Goal: Task Accomplishment & Management: Complete application form

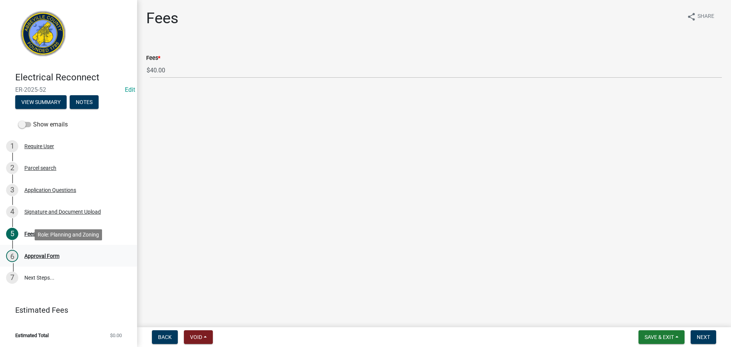
click at [51, 253] on div "Approval Form" at bounding box center [41, 255] width 35 height 5
click at [43, 167] on div "Parcel search" at bounding box center [40, 167] width 32 height 5
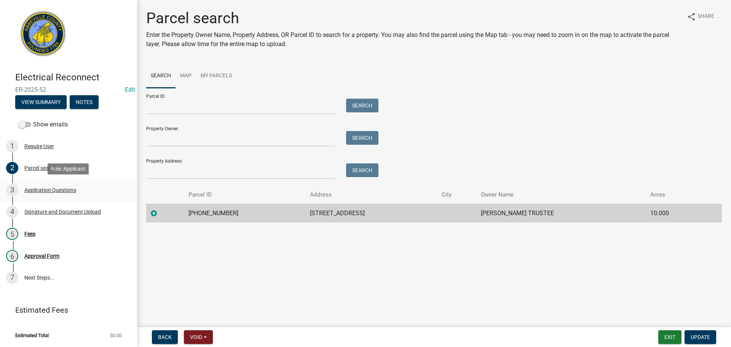
click at [54, 189] on div "Application Questions" at bounding box center [50, 189] width 52 height 5
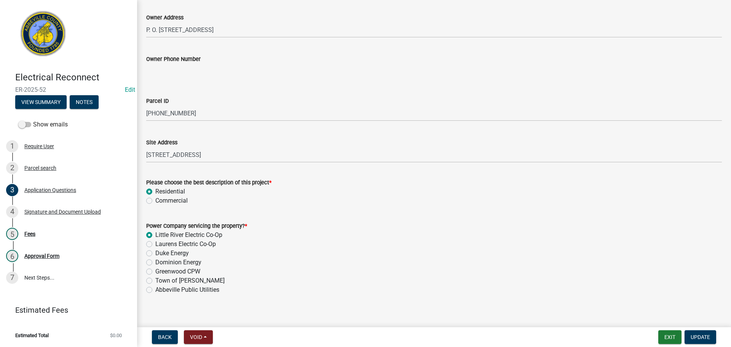
scroll to position [395, 0]
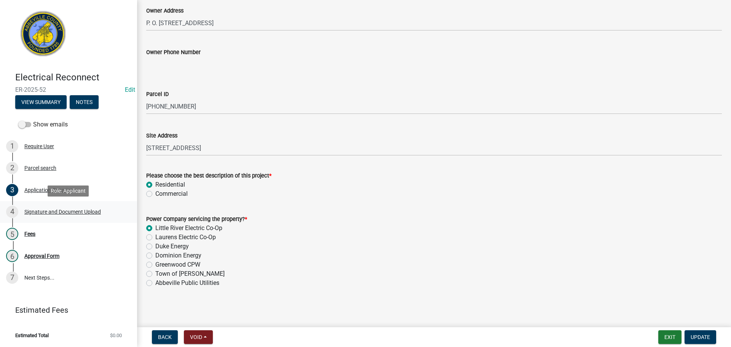
click at [81, 209] on div "Signature and Document Upload" at bounding box center [62, 211] width 77 height 5
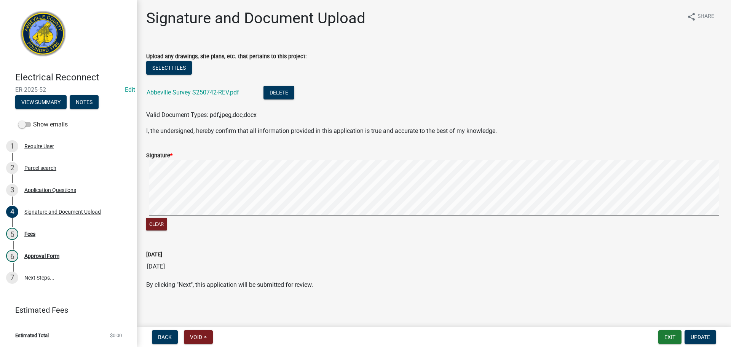
scroll to position [1, 0]
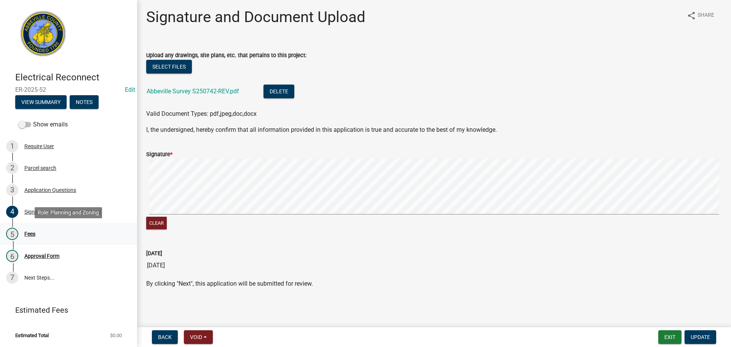
click at [30, 233] on div "Fees" at bounding box center [29, 233] width 11 height 5
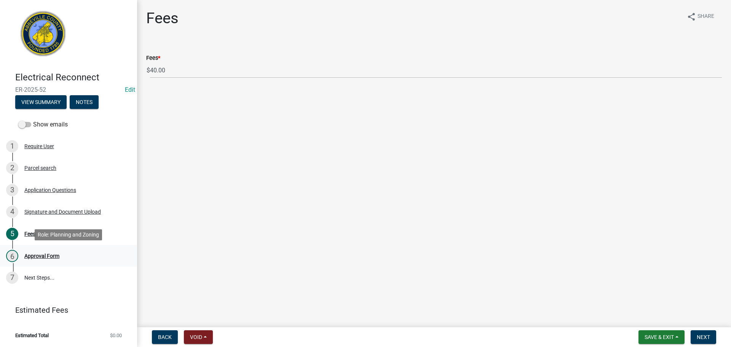
click at [40, 257] on div "Approval Form" at bounding box center [41, 255] width 35 height 5
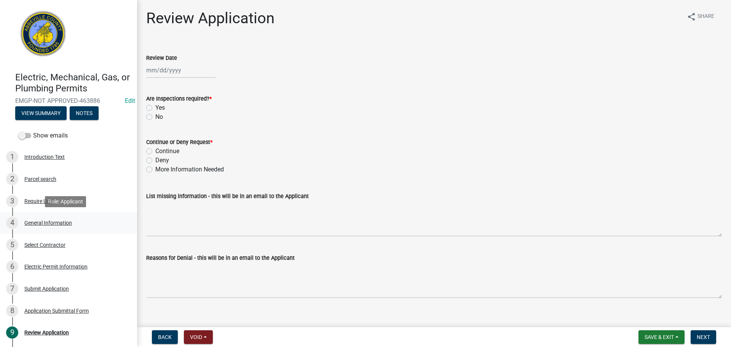
click at [51, 221] on div "General Information" at bounding box center [48, 222] width 48 height 5
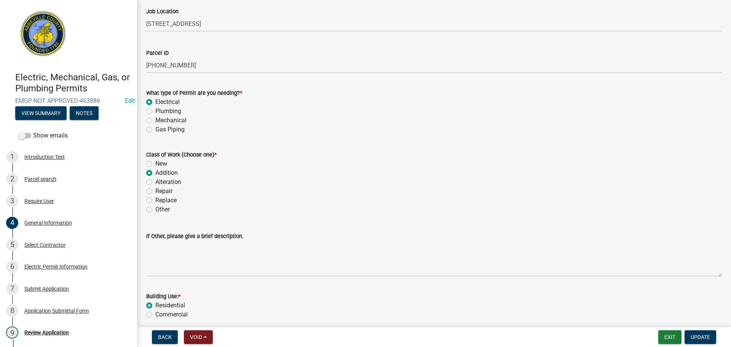
scroll to position [33, 0]
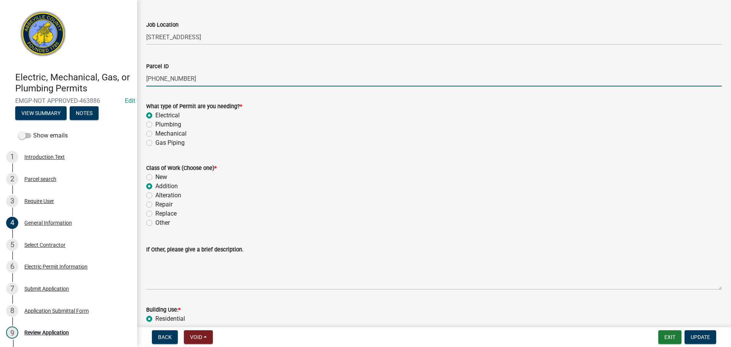
click at [165, 78] on input "110-00-00-005" at bounding box center [434, 79] width 576 height 16
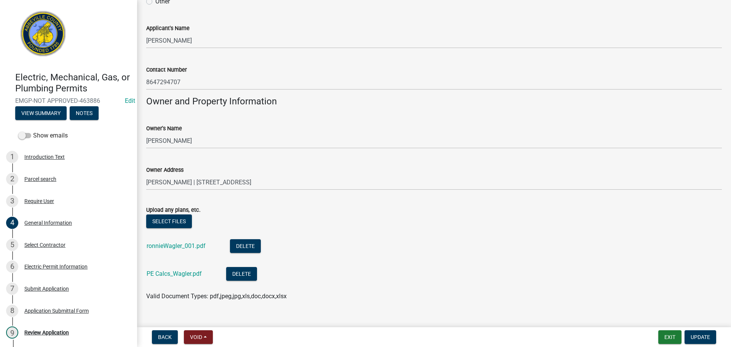
scroll to position [528, 0]
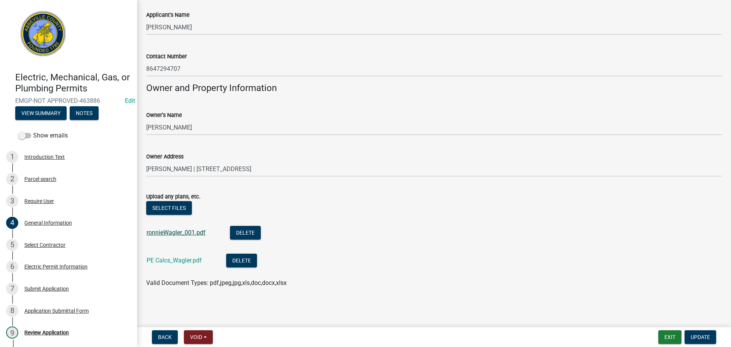
click at [179, 233] on link "ronnieWagler_001.pdf" at bounding box center [176, 232] width 59 height 7
click at [175, 259] on link "PE Calcs_Wagler.pdf" at bounding box center [174, 260] width 55 height 7
click at [177, 231] on link "ronnieWagler_001.pdf" at bounding box center [176, 232] width 59 height 7
